Goal: Task Accomplishment & Management: Manage account settings

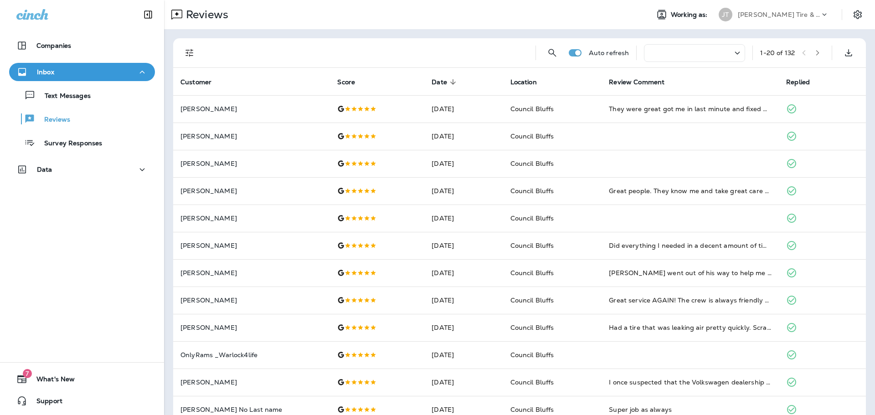
click at [66, 274] on div "Companies Inbox Text Messages Reviews Survey Responses Data 7 What's New Support" at bounding box center [82, 207] width 164 height 415
click at [54, 279] on div "Companies Inbox Text Messages Reviews Survey Responses Data 7 What's New Support" at bounding box center [82, 207] width 164 height 415
click at [187, 403] on td "[PERSON_NAME] No Last name" at bounding box center [251, 409] width 157 height 27
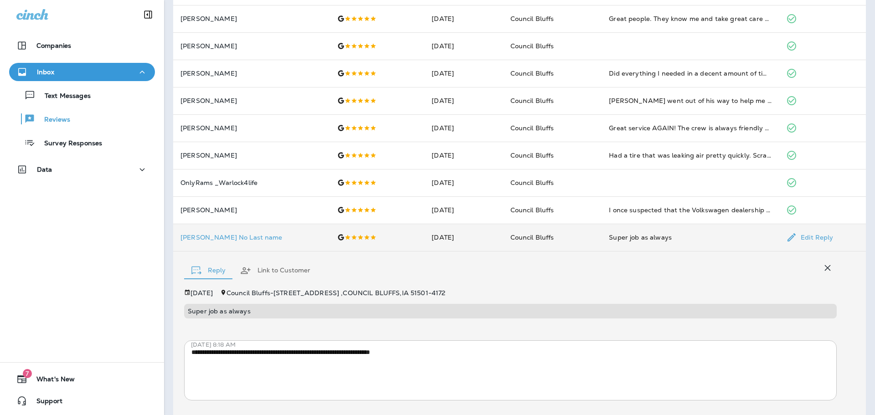
scroll to position [188, 0]
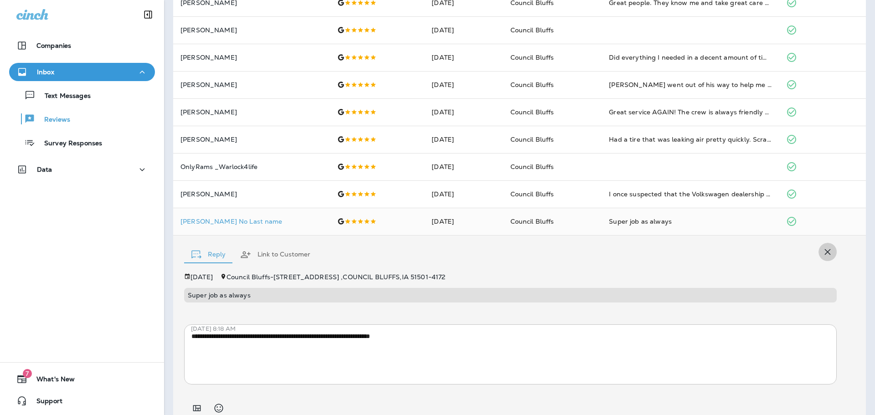
click at [825, 251] on icon "button" at bounding box center [828, 252] width 6 height 6
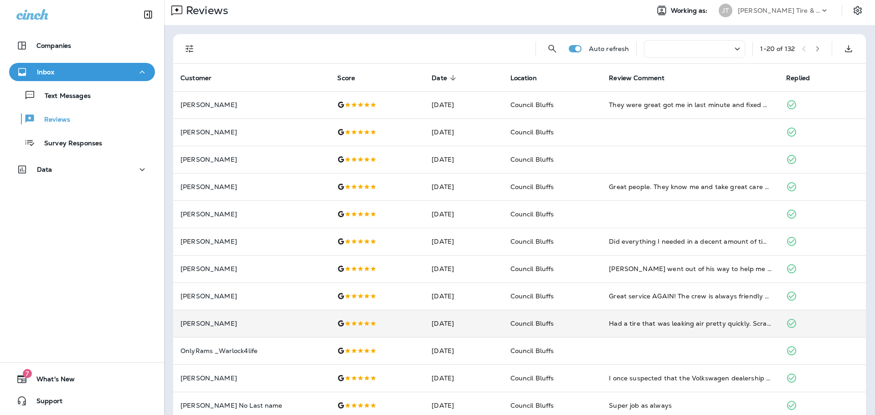
scroll to position [0, 0]
